Goal: Information Seeking & Learning: Learn about a topic

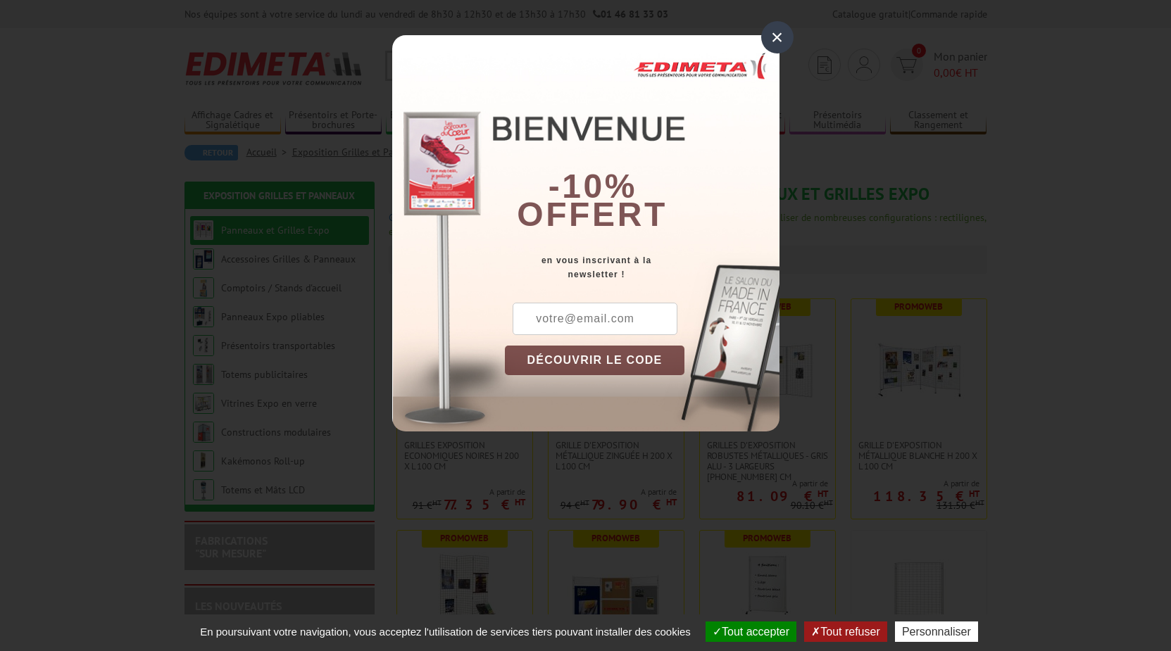
click at [779, 37] on div "×" at bounding box center [777, 37] width 32 height 32
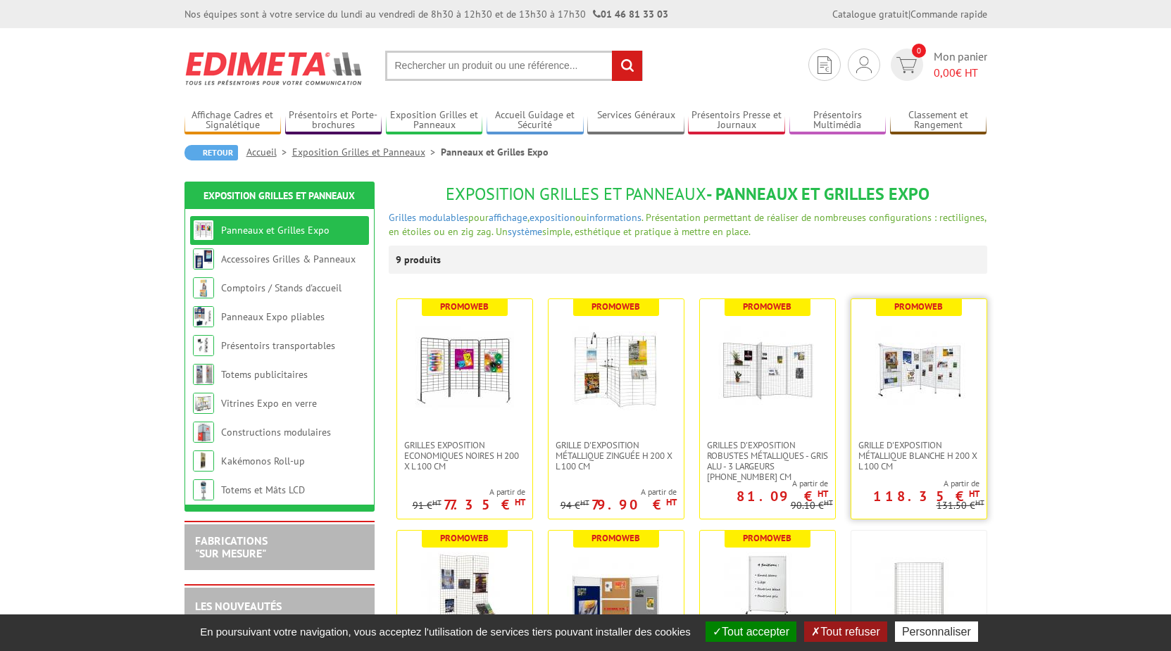
click at [931, 377] on img at bounding box center [918, 369] width 99 height 99
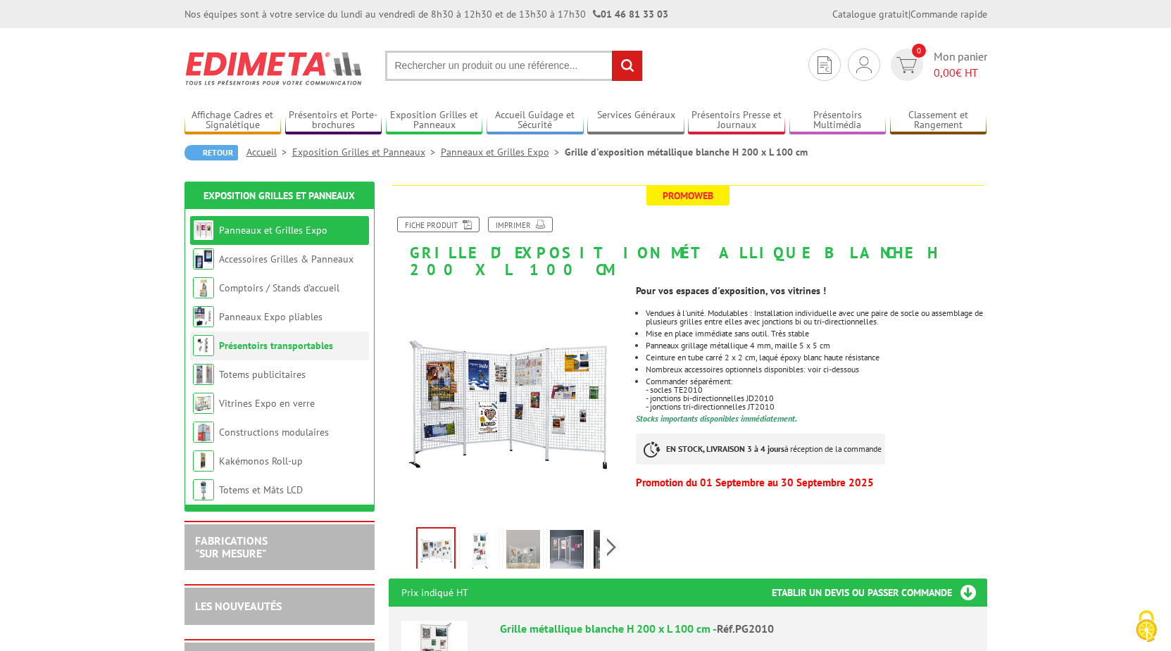
click at [270, 350] on link "Présentoirs transportables" at bounding box center [276, 345] width 114 height 13
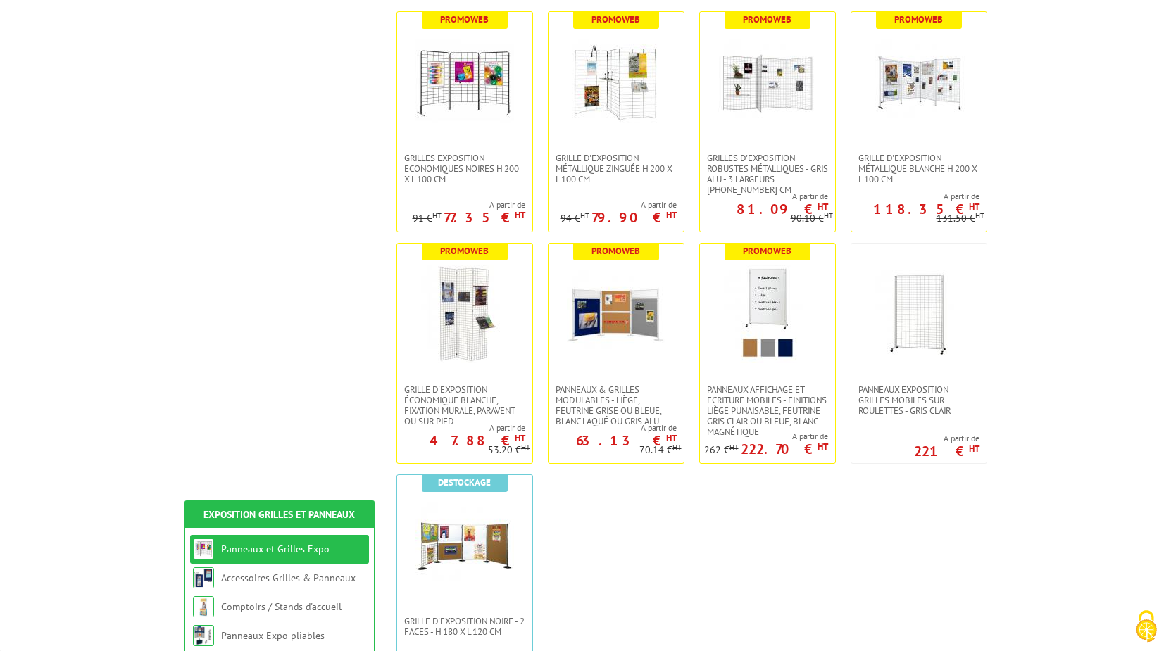
scroll to position [287, 0]
click at [629, 325] on img at bounding box center [616, 314] width 99 height 99
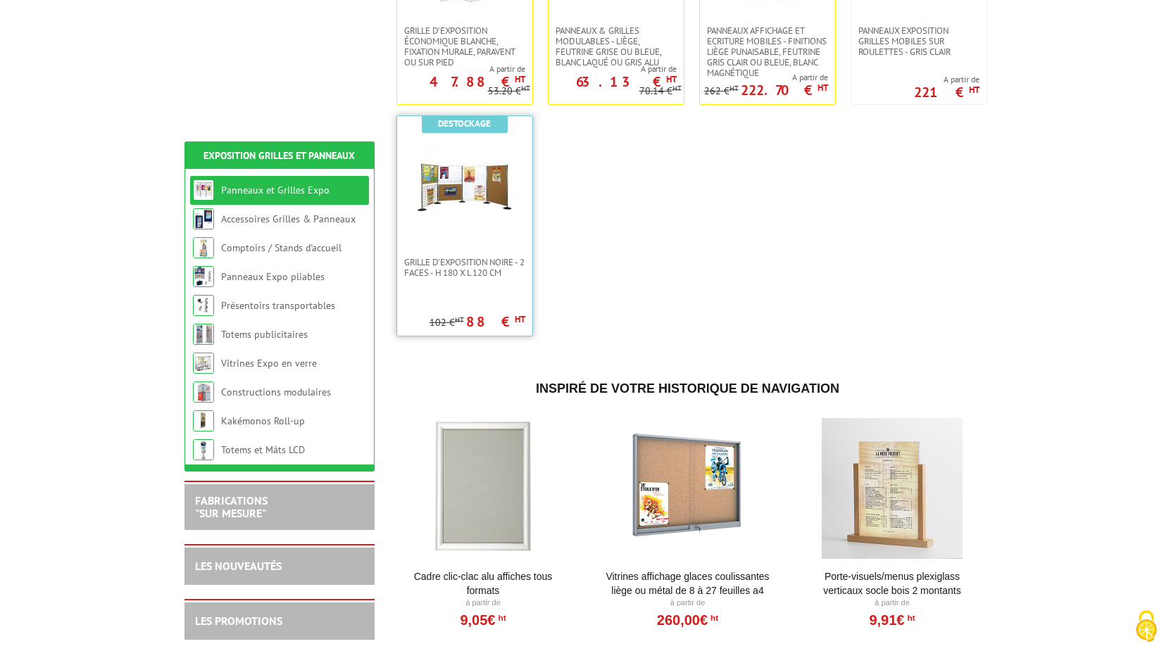
scroll to position [646, 0]
click at [467, 189] on img at bounding box center [464, 186] width 99 height 99
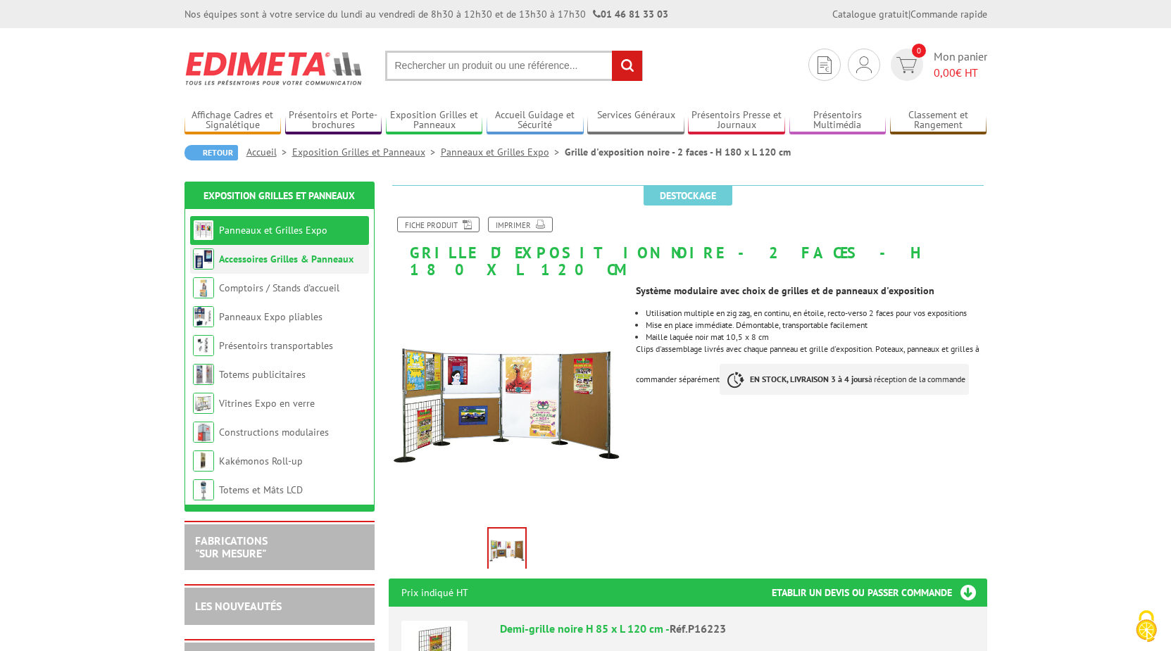
click at [291, 254] on link "Accessoires Grilles & Panneaux" at bounding box center [286, 259] width 134 height 13
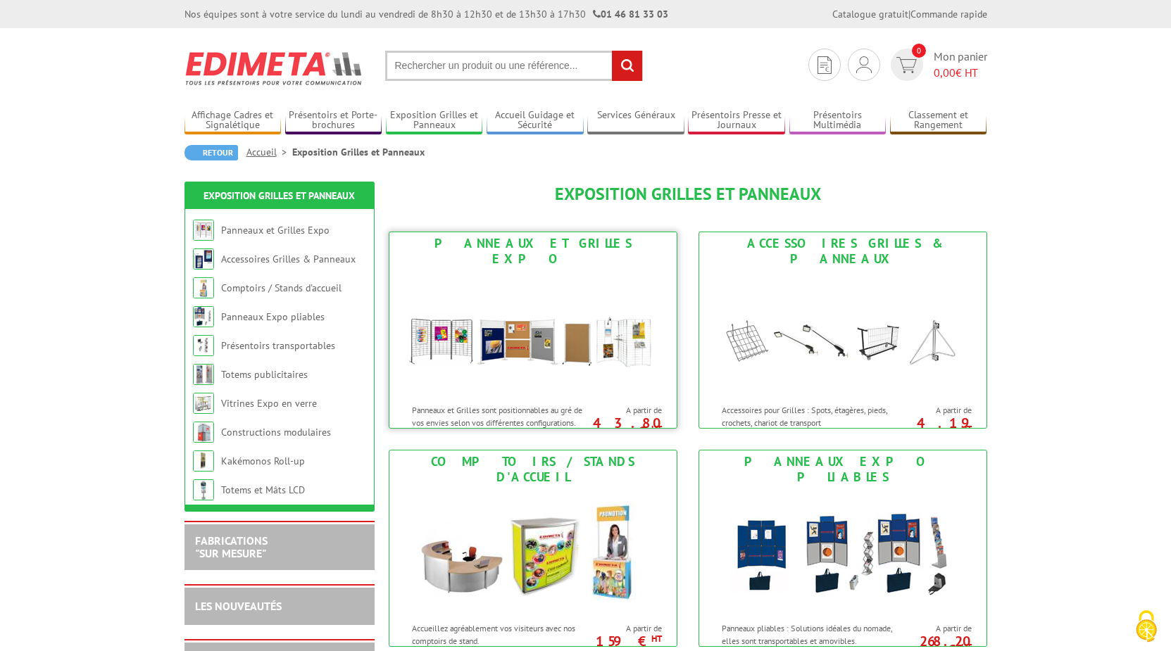
click at [544, 270] on img at bounding box center [533, 333] width 260 height 127
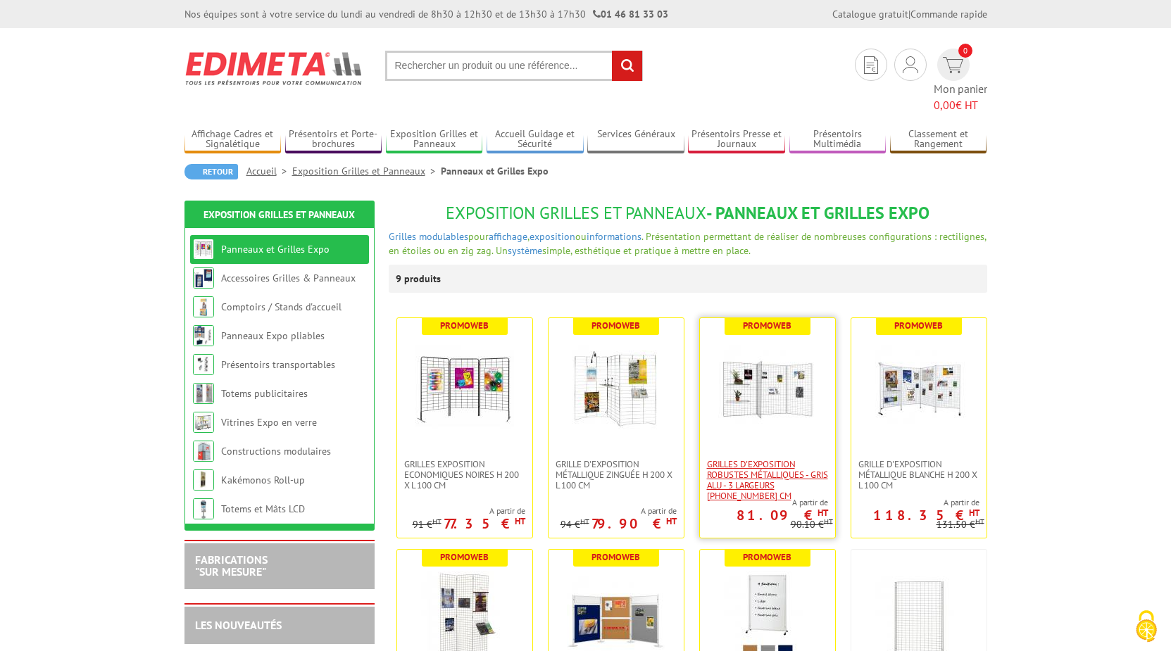
click at [759, 465] on span "Grilles d'exposition robustes métalliques - gris alu - 3 largeurs [PHONE_NUMBER…" at bounding box center [767, 480] width 121 height 42
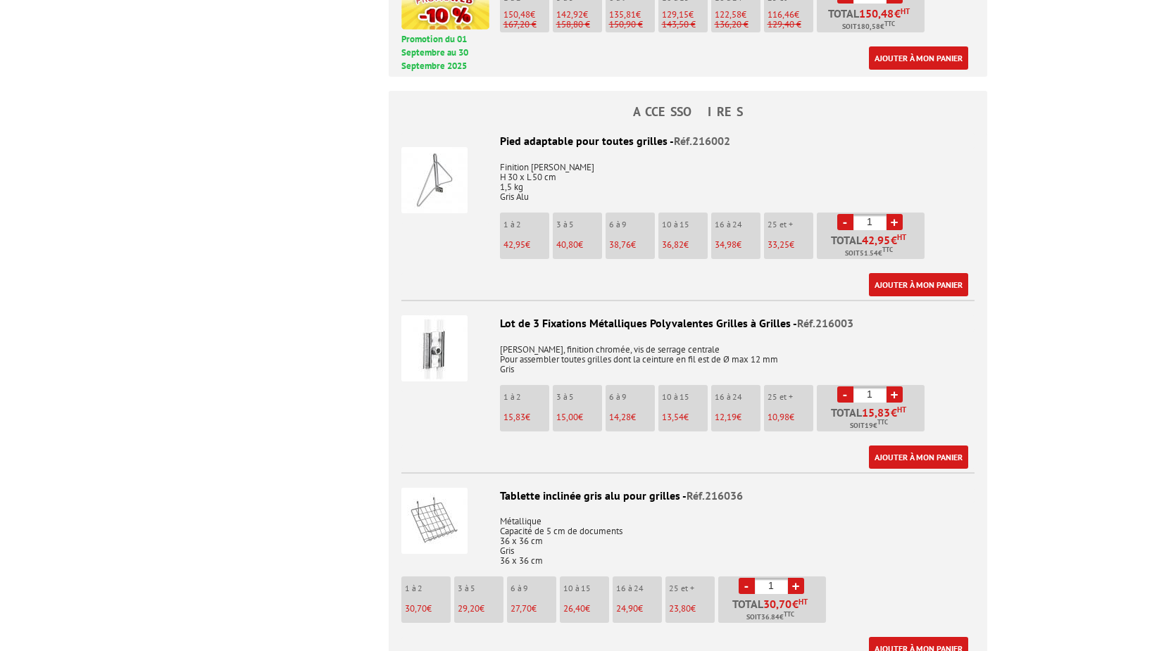
scroll to position [995, 0]
